Goal: Task Accomplishment & Management: Use online tool/utility

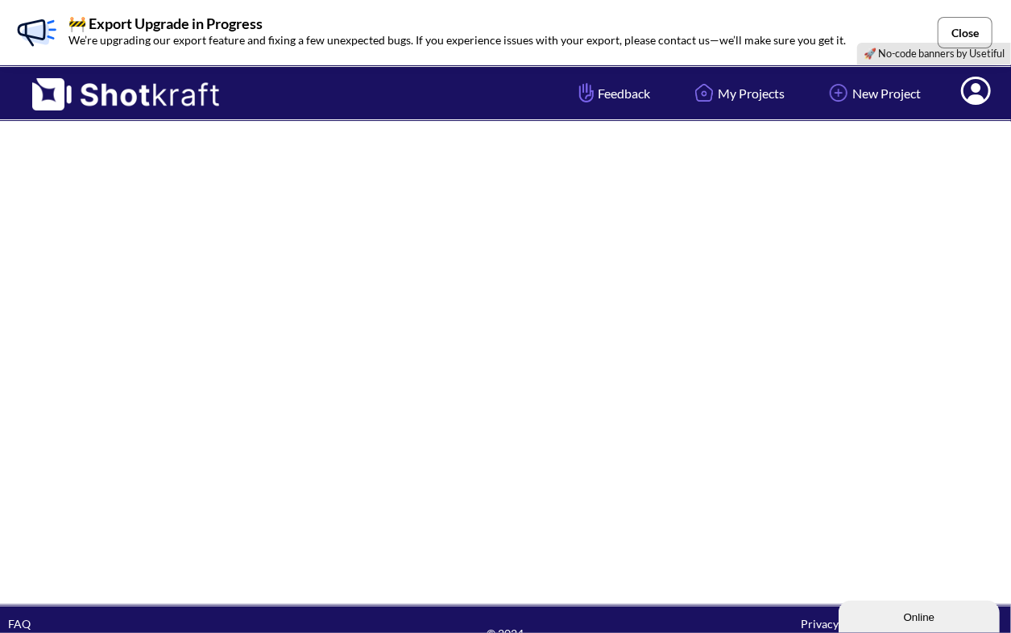
click at [964, 20] on button "Close" at bounding box center [965, 32] width 55 height 31
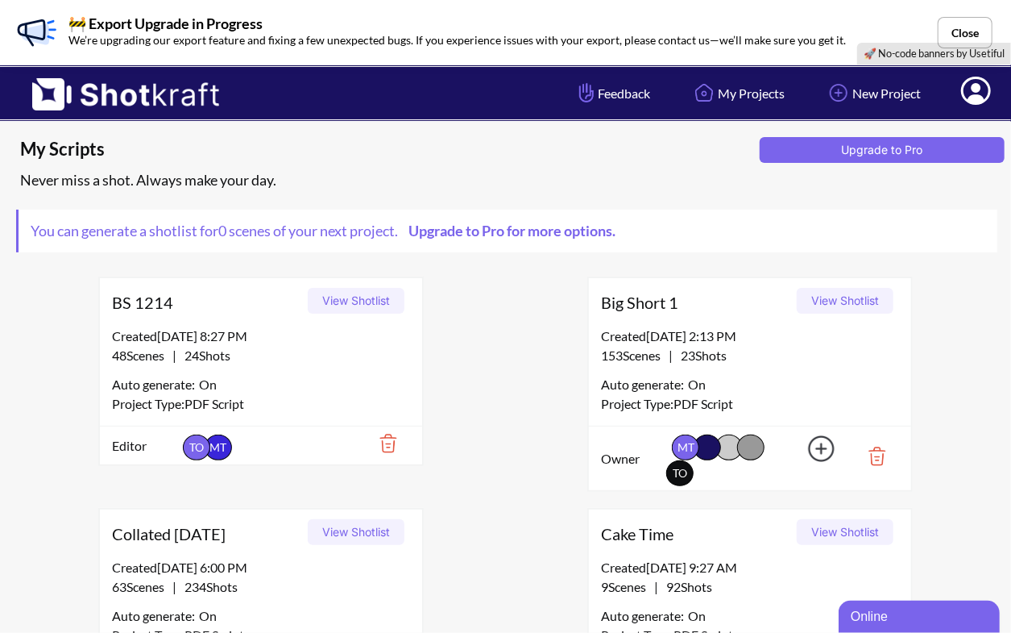
scroll to position [5, 0]
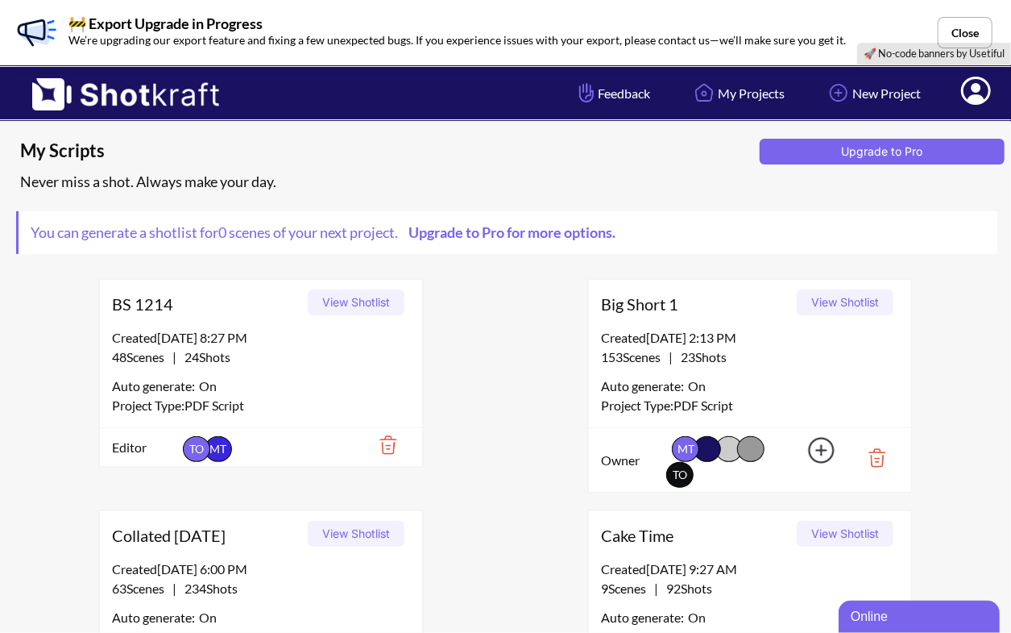
click at [832, 303] on button "View Shotlist" at bounding box center [845, 302] width 97 height 26
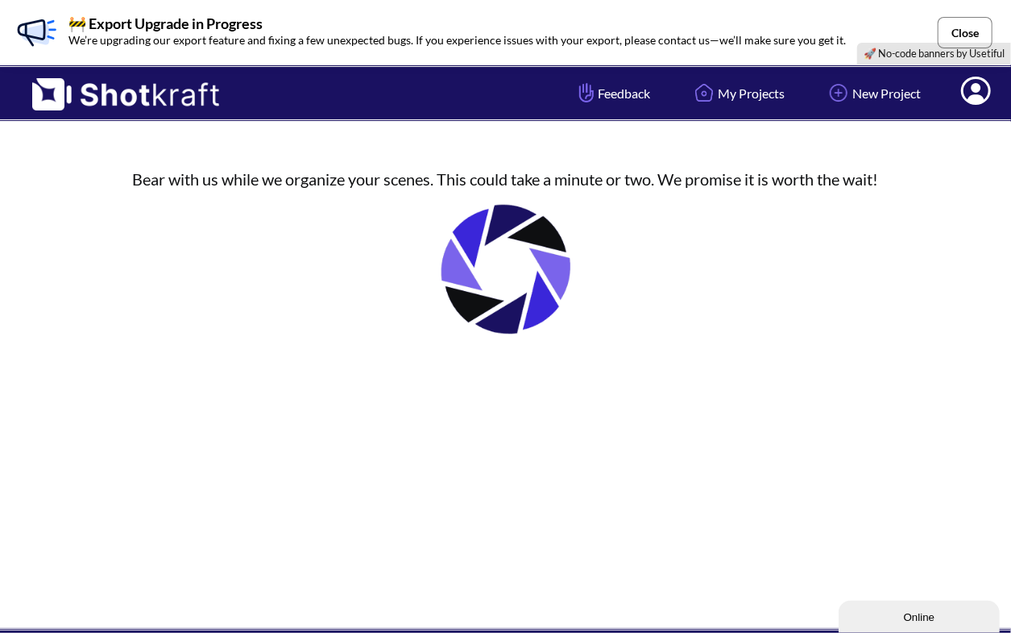
click at [982, 41] on button "Close" at bounding box center [965, 32] width 55 height 31
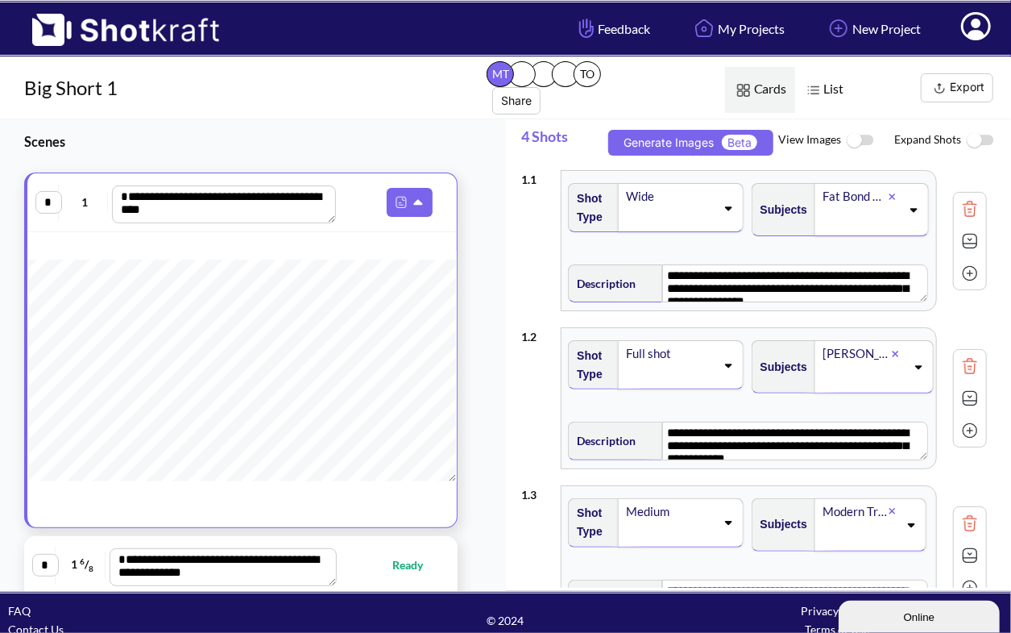
click at [978, 93] on button "Export" at bounding box center [957, 87] width 73 height 29
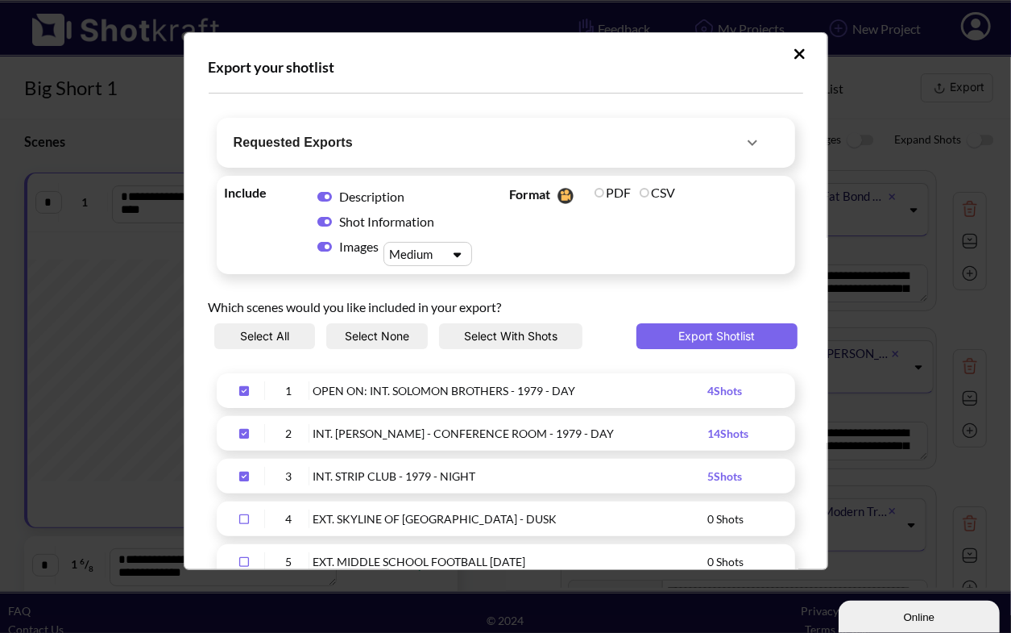
click at [978, 93] on div "Export your shotlist Requested Exports Requested On Requested By Export 10/1/25…" at bounding box center [505, 316] width 1011 height 633
click at [692, 340] on button "Export Shotlist" at bounding box center [717, 336] width 161 height 26
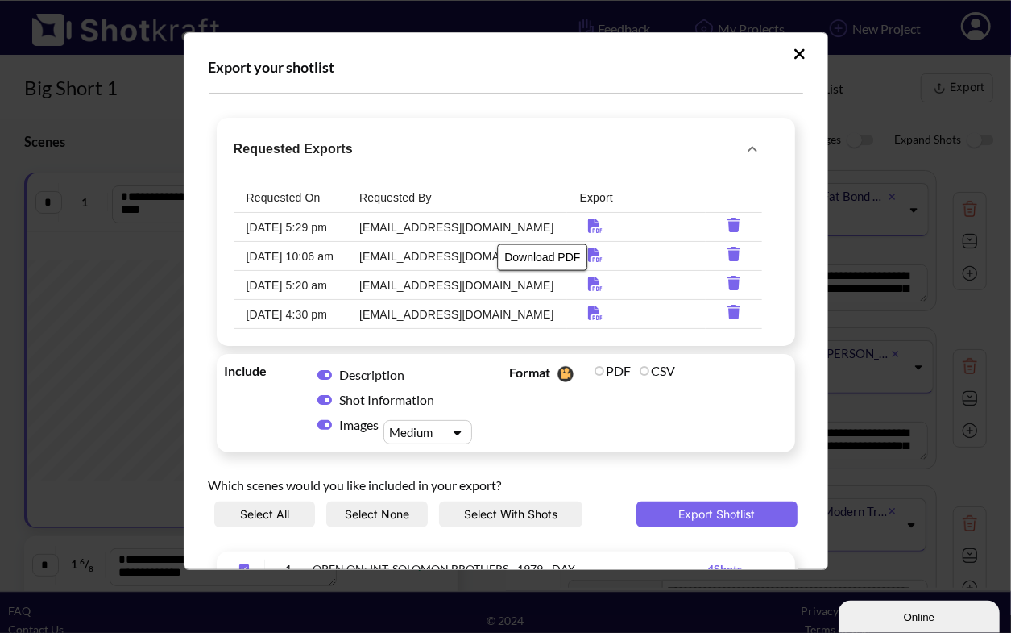
click at [588, 222] on icon "Download PDF" at bounding box center [595, 225] width 14 height 15
click at [798, 49] on button "Upload Script" at bounding box center [800, 54] width 28 height 26
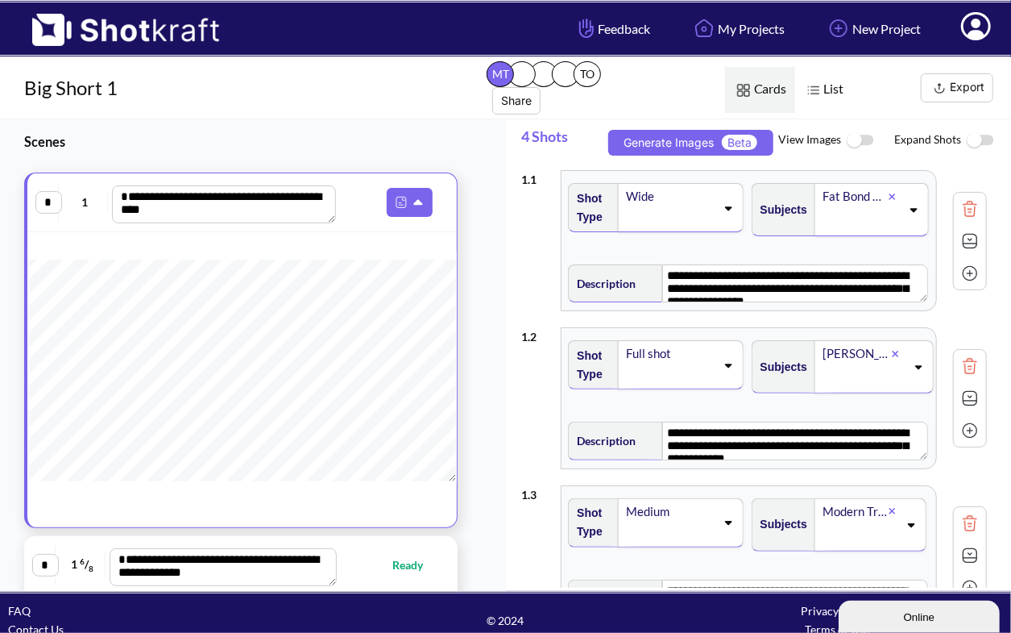
click at [970, 27] on icon at bounding box center [976, 26] width 30 height 28
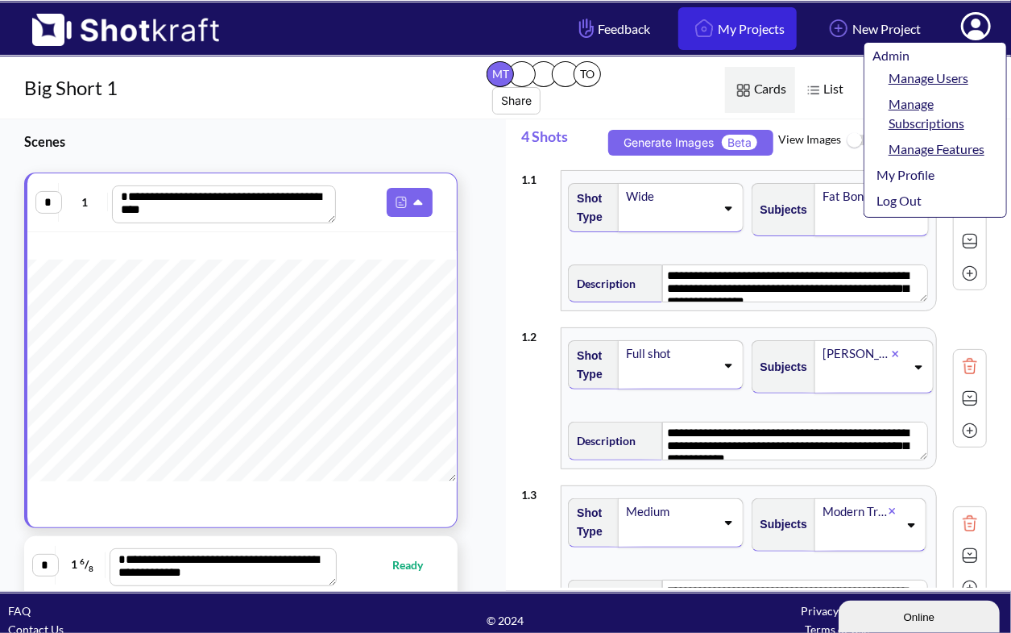
click at [695, 24] on img at bounding box center [704, 28] width 27 height 27
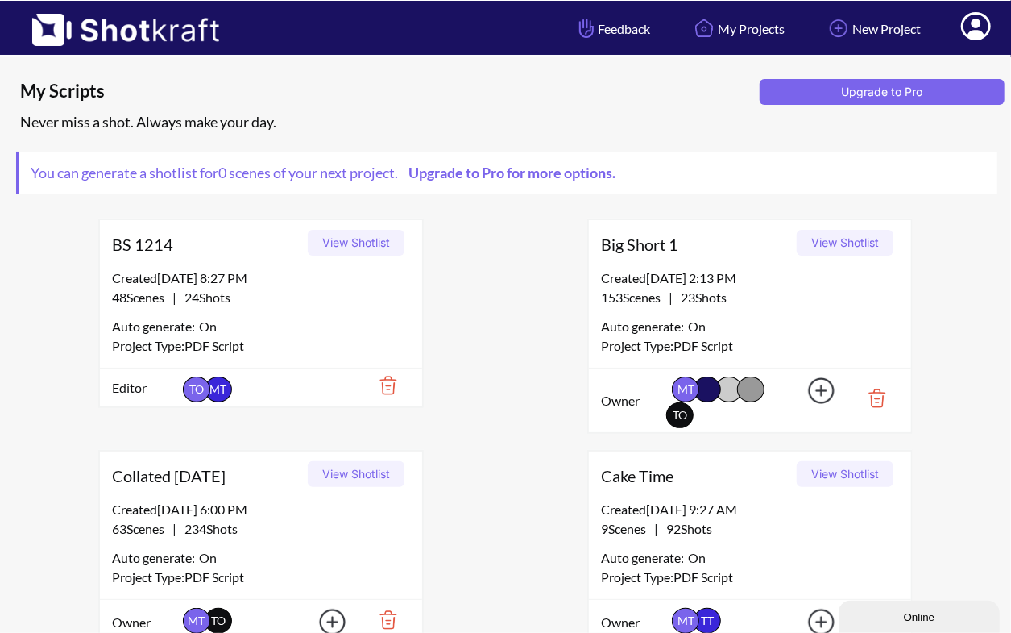
click at [73, 231] on div "BS 1214 View Shotlist Created 12/14/23 at 8:27 PM 48 Scenes | 24 Shots Auto gen…" at bounding box center [261, 325] width 490 height 231
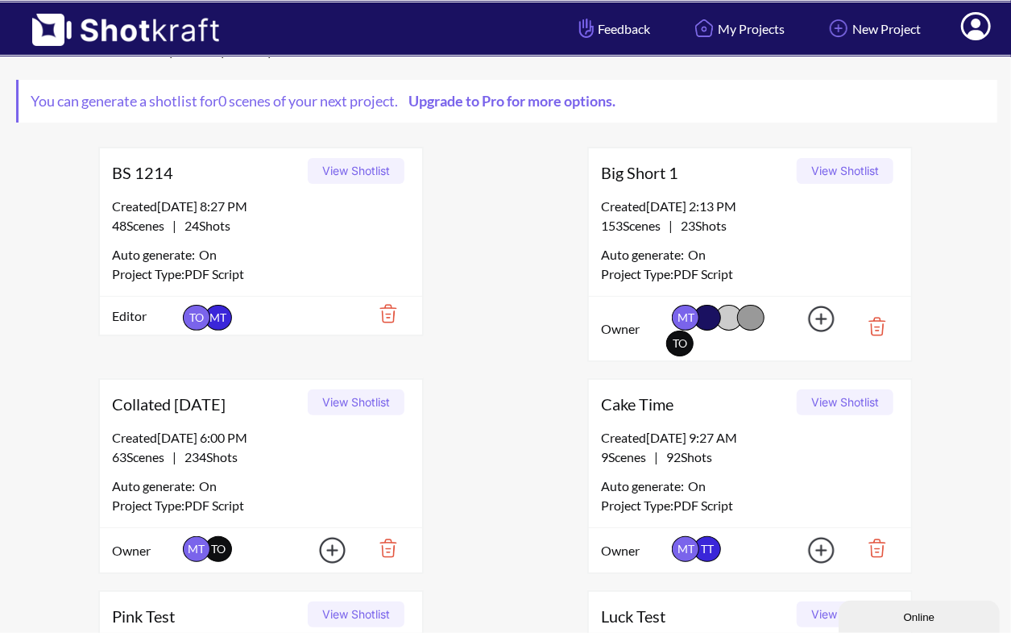
scroll to position [55, 0]
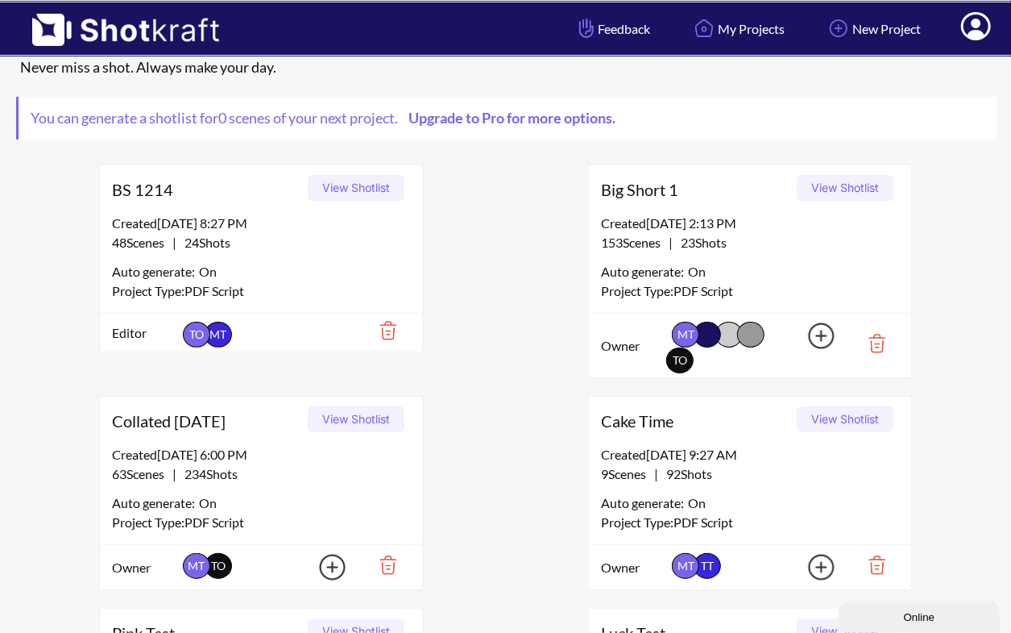
click at [364, 412] on button "View Shotlist" at bounding box center [356, 419] width 97 height 26
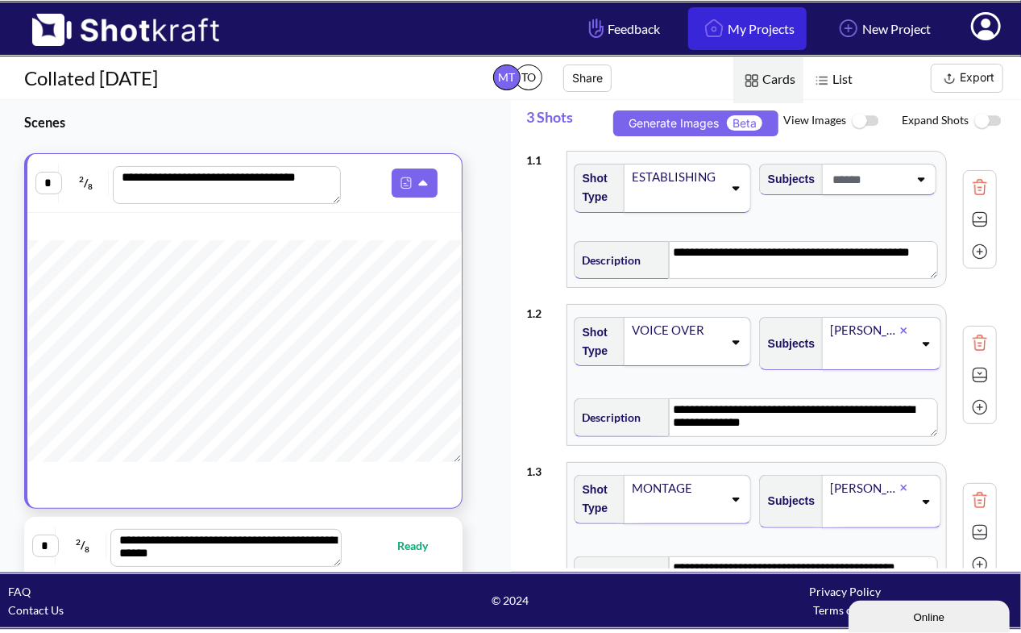
click at [766, 35] on link "My Projects" at bounding box center [747, 28] width 118 height 43
